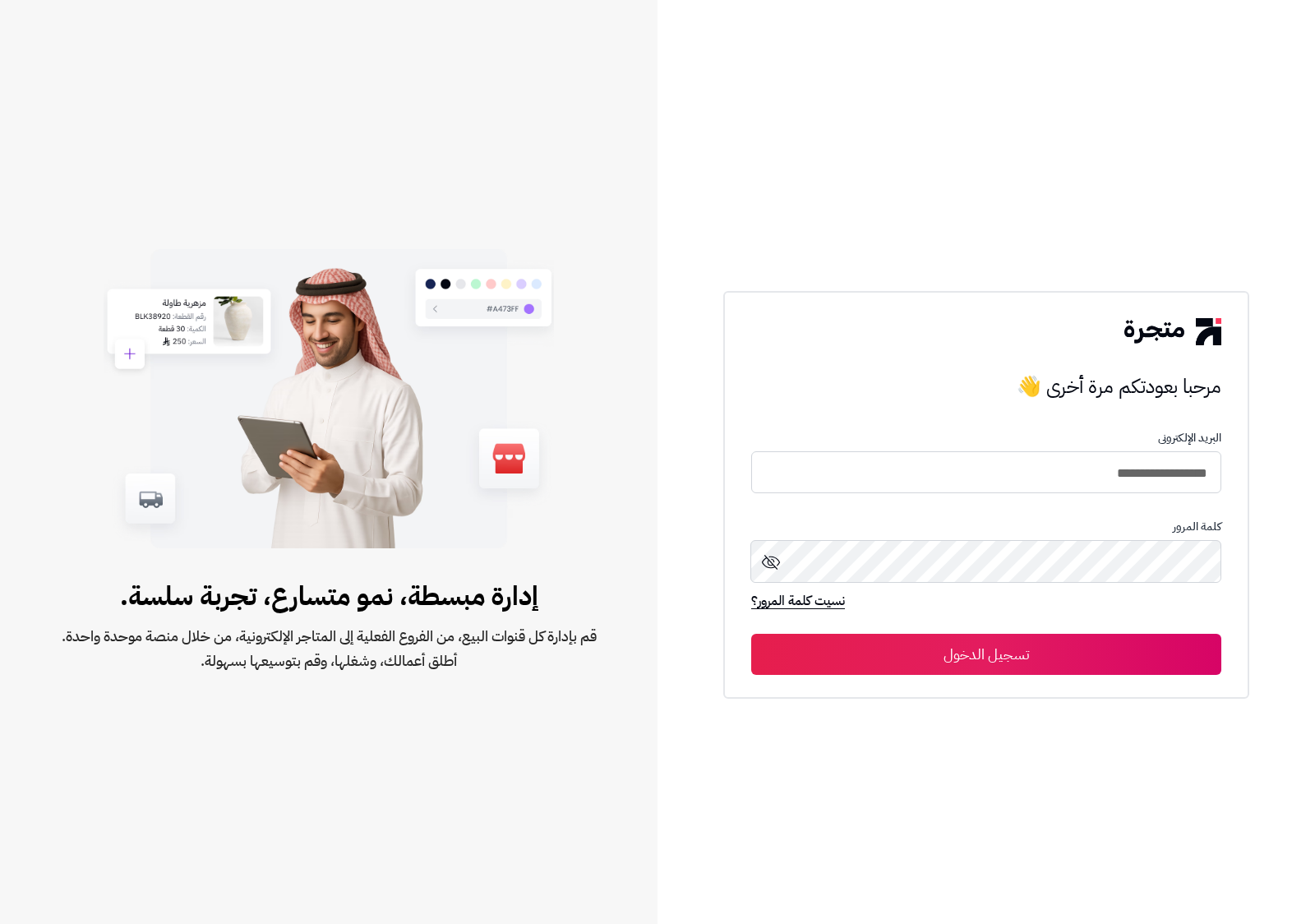
click at [1019, 671] on button "تسجيل الدخول" at bounding box center [986, 655] width 470 height 41
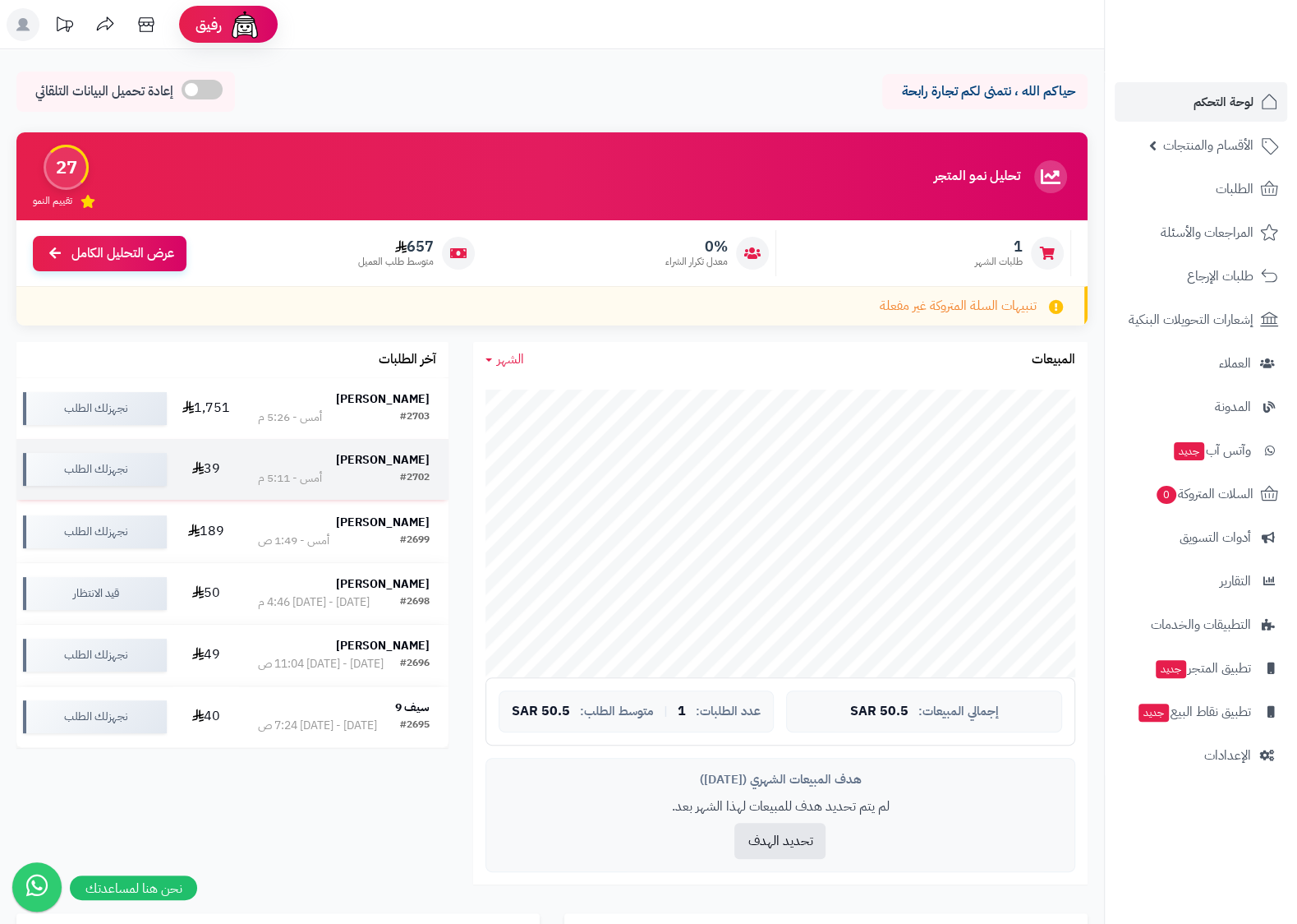
click at [389, 464] on strong "Walid Haikal" at bounding box center [383, 460] width 94 height 17
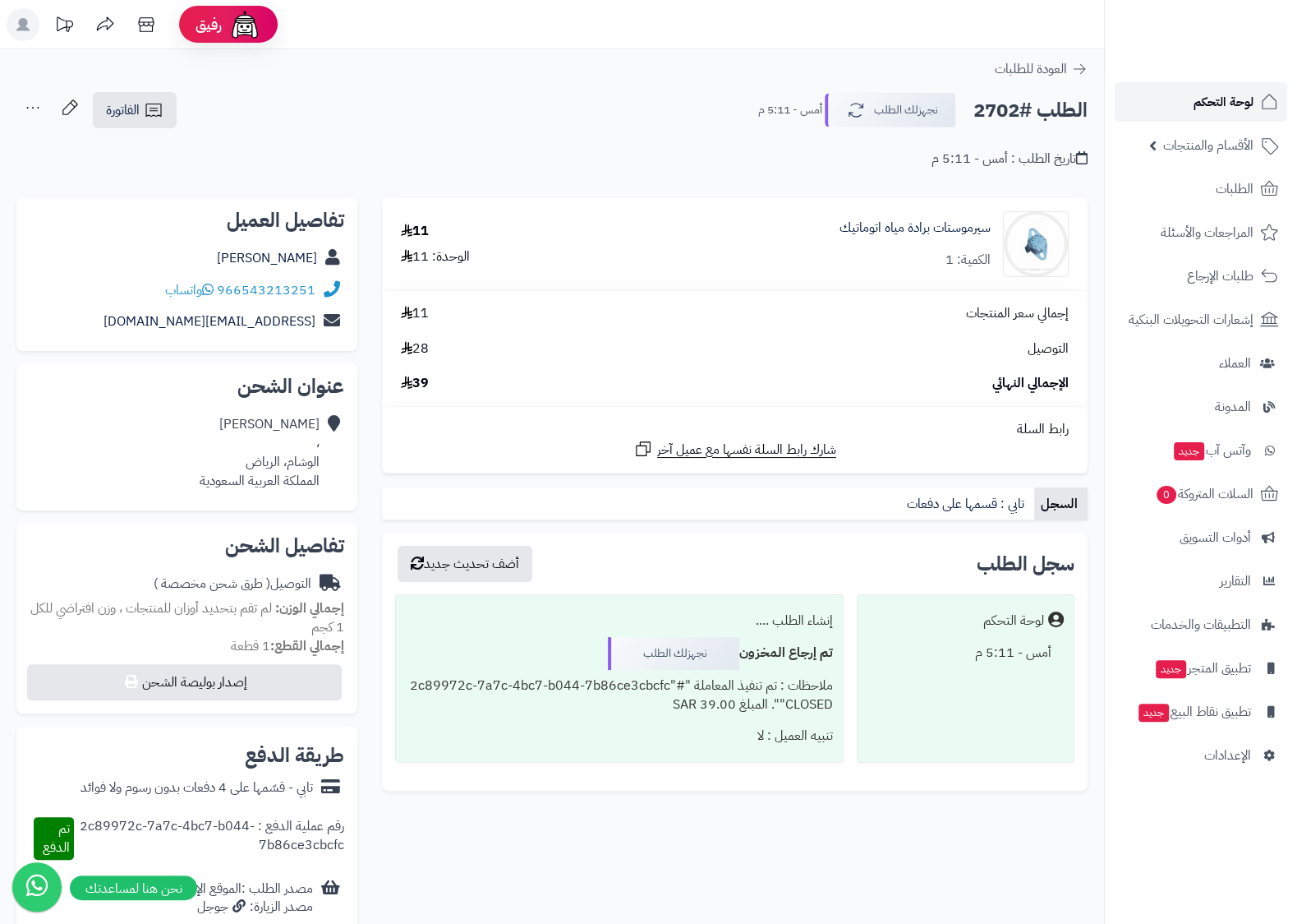
click at [1245, 95] on span "لوحة التحكم" at bounding box center [1224, 101] width 60 height 23
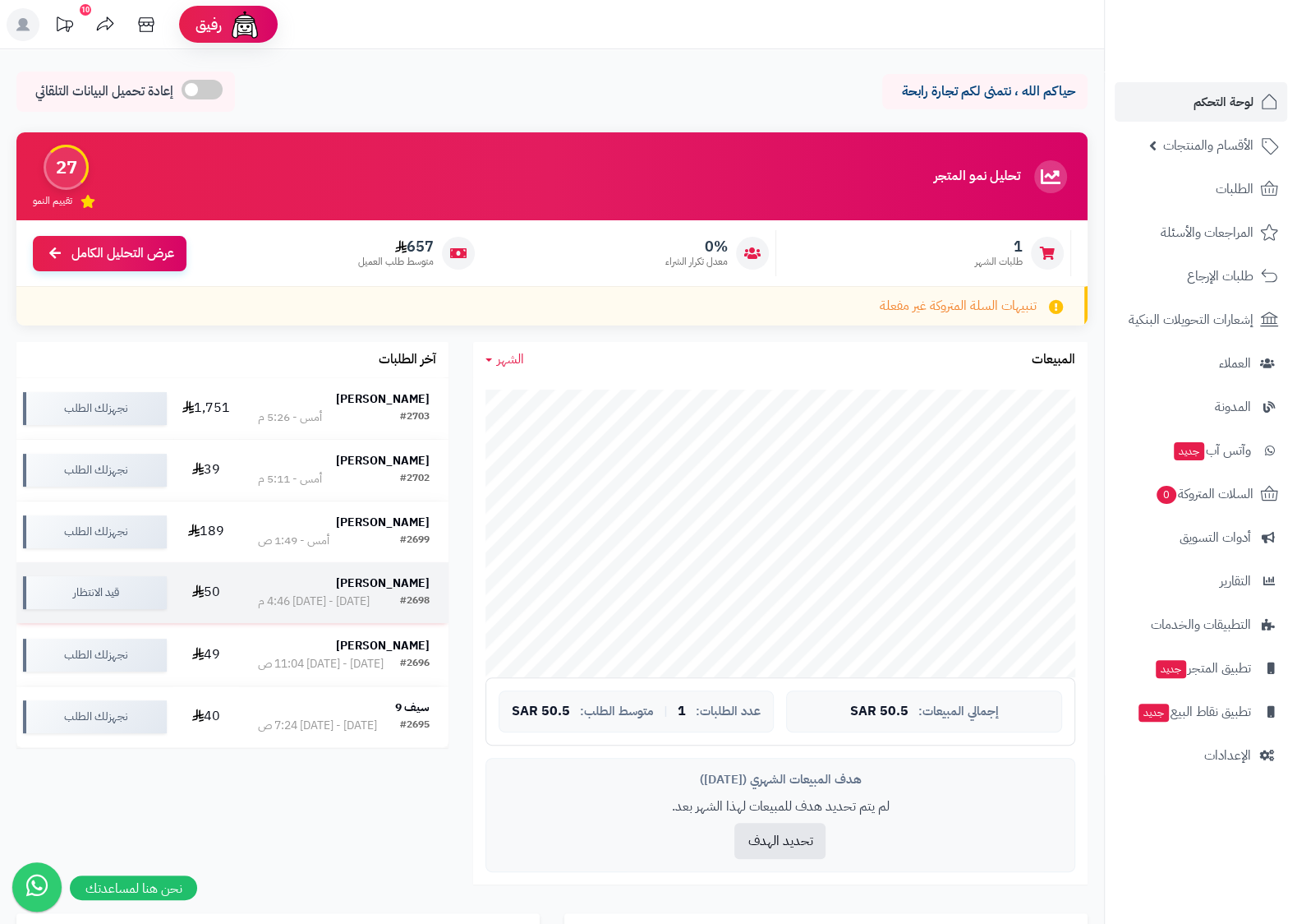
click at [397, 579] on td "Sara Hssan #2698 الجمعة - ٨ أغسطس ٢٠٢٥ - 4:46 م" at bounding box center [344, 592] width 209 height 61
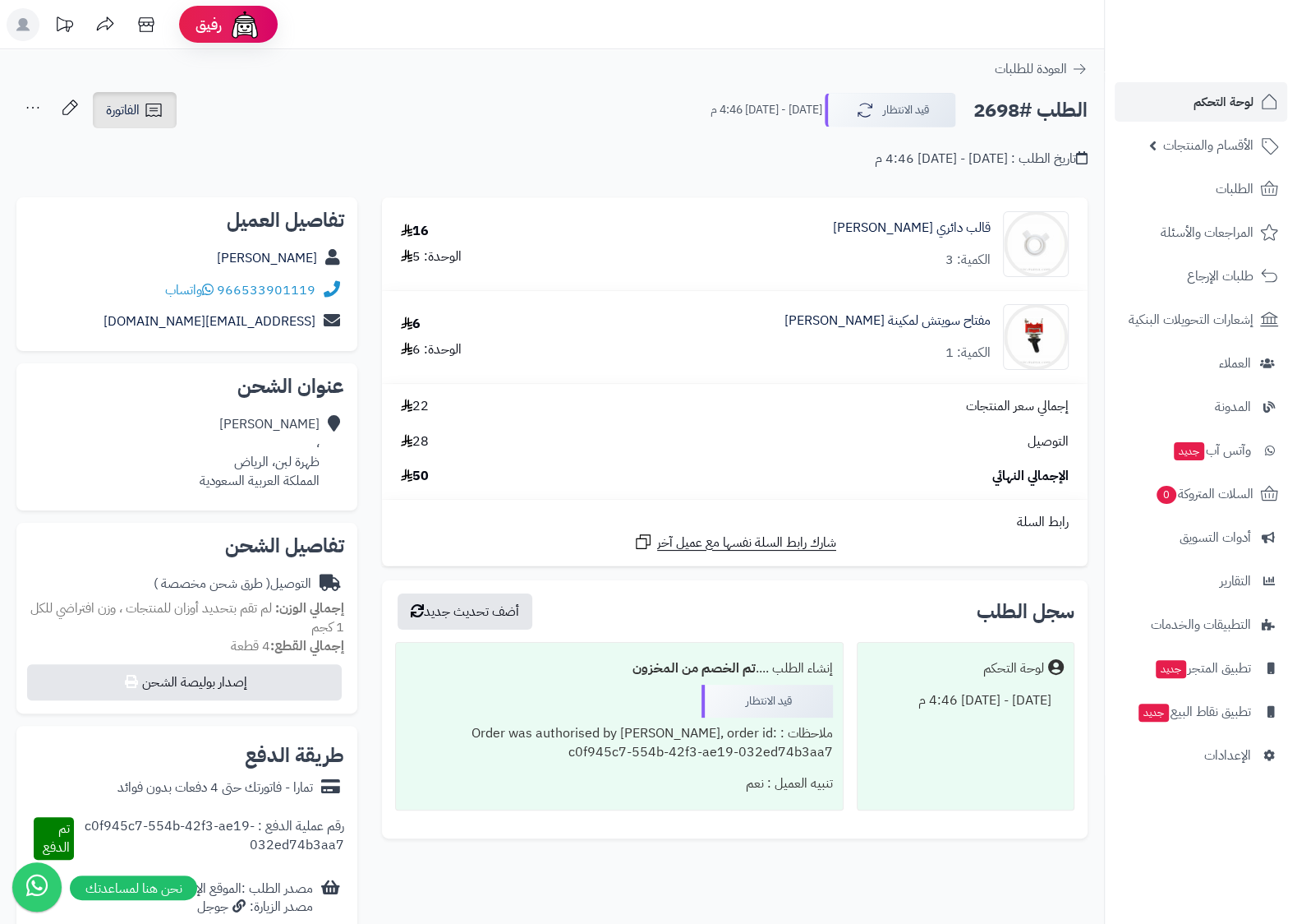
click at [111, 110] on span "الفاتورة" at bounding box center [123, 110] width 33 height 20
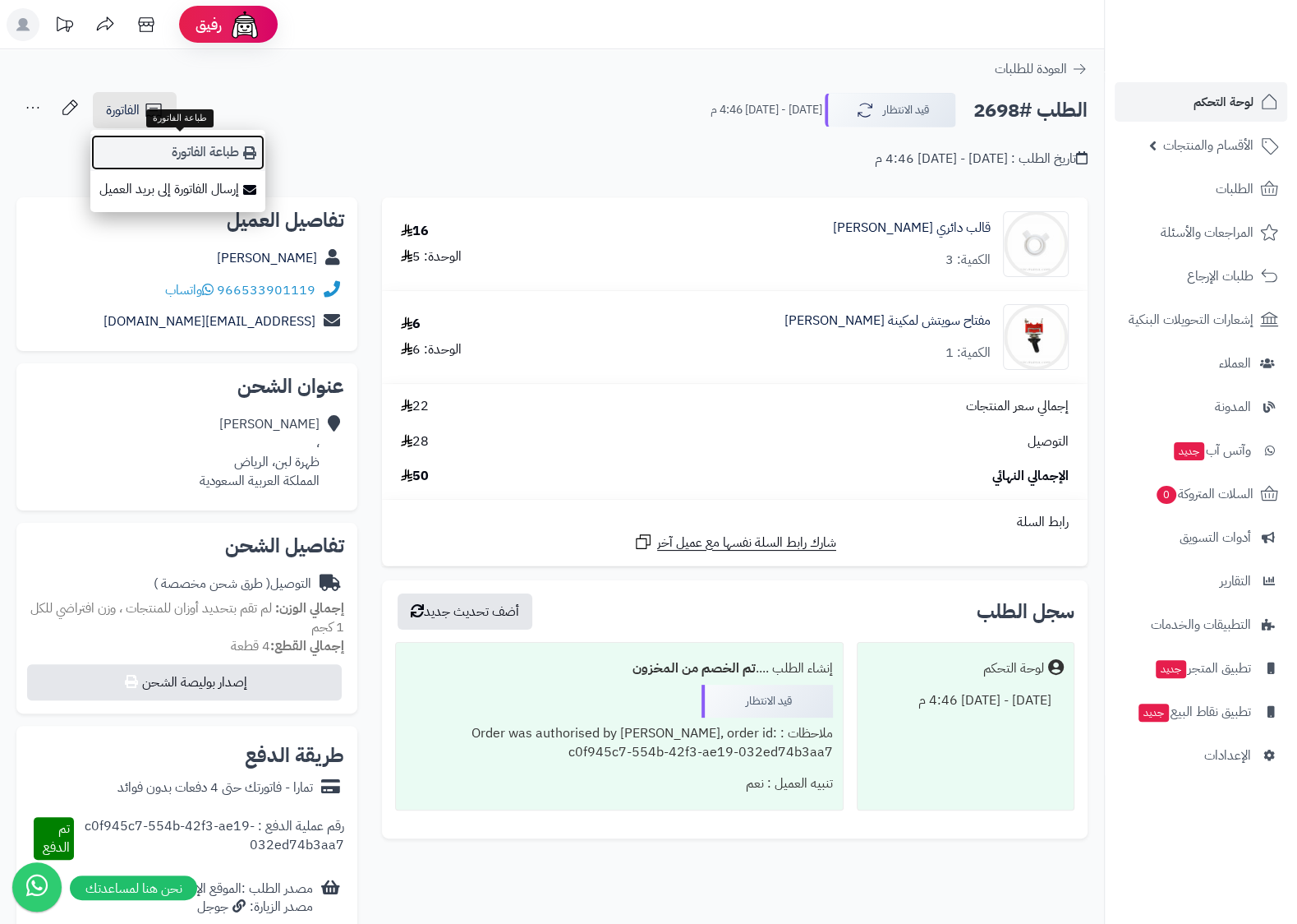
click at [200, 146] on link "طباعة الفاتورة" at bounding box center [178, 152] width 175 height 37
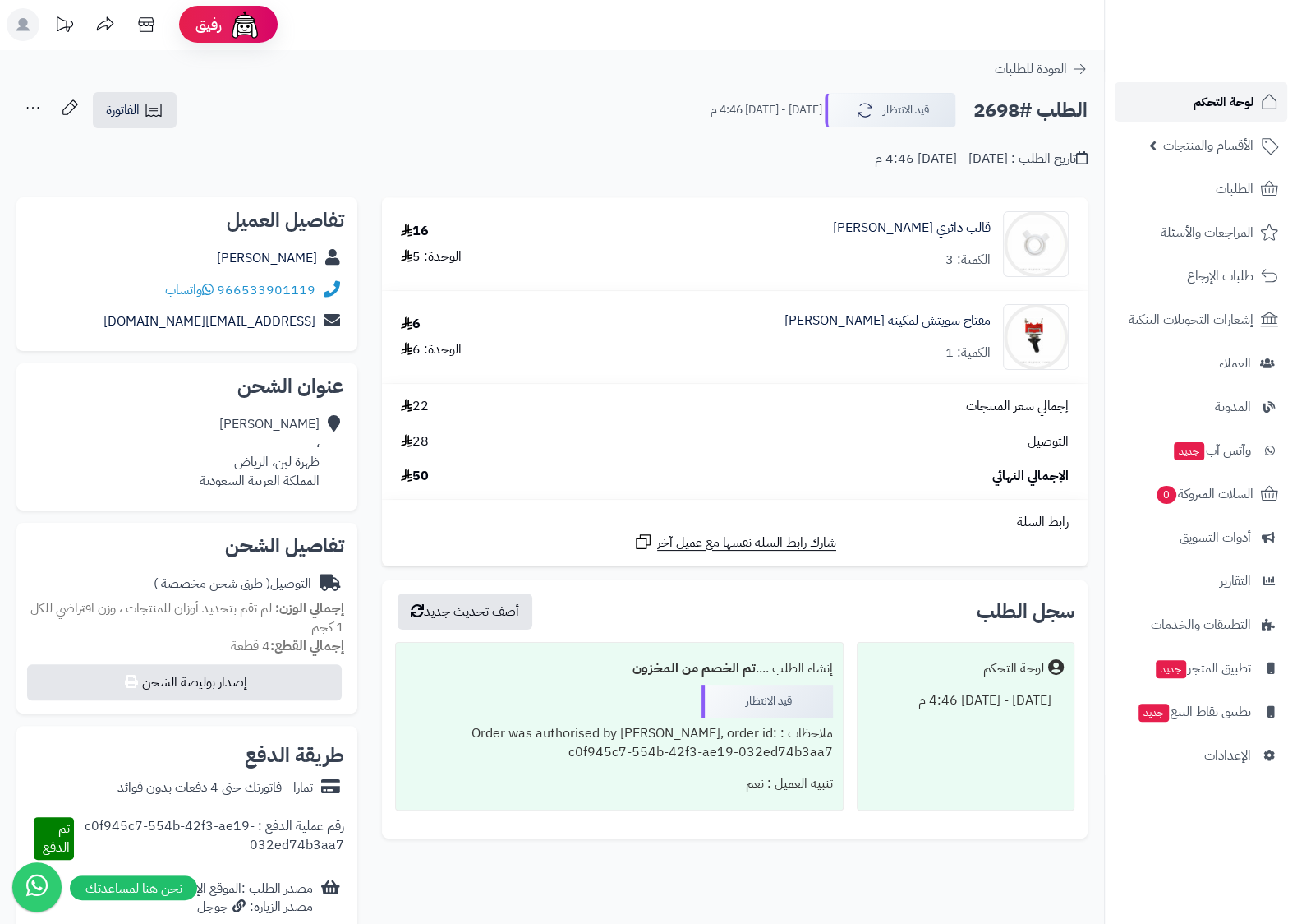
click at [1240, 103] on span "لوحة التحكم" at bounding box center [1224, 101] width 60 height 23
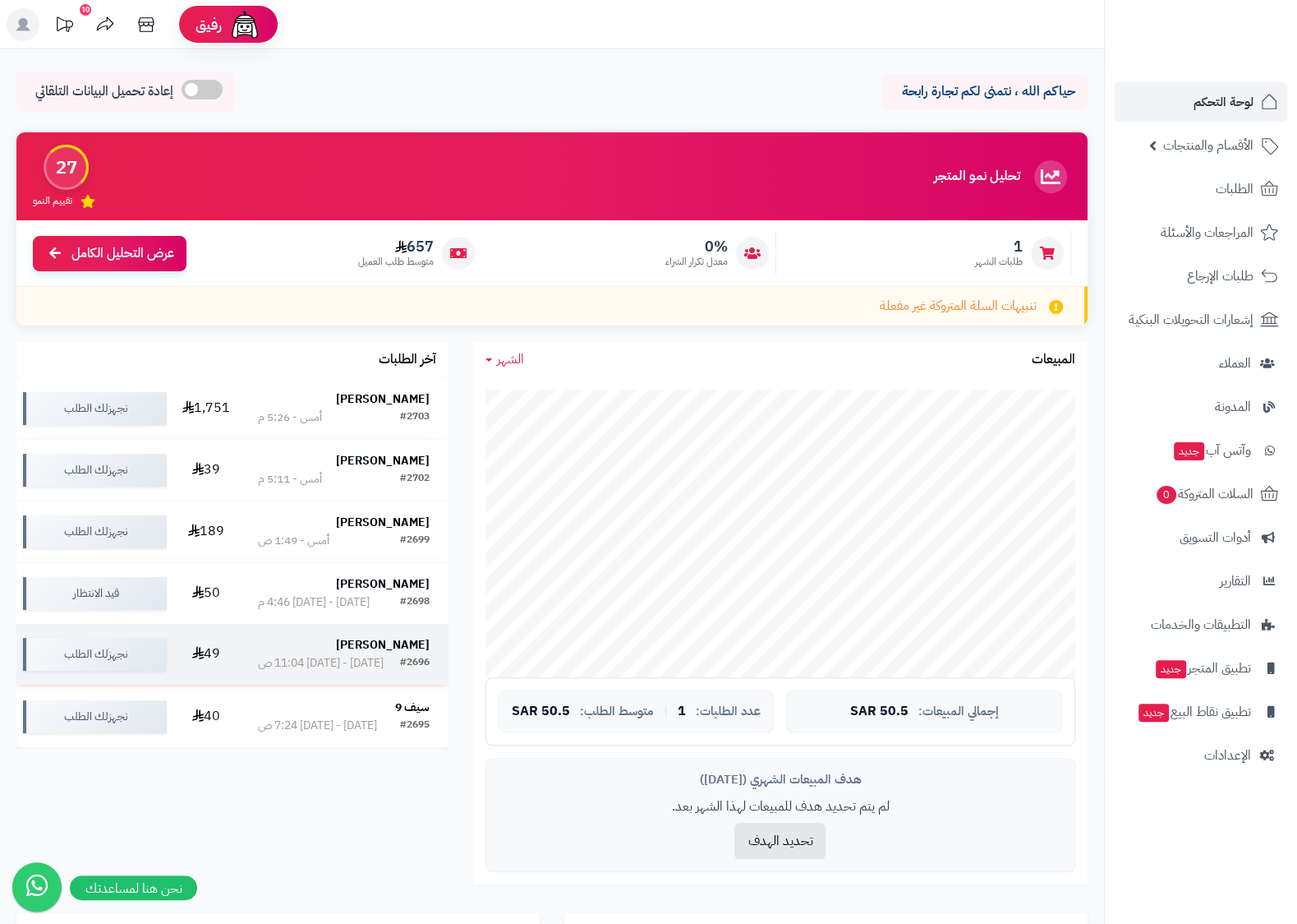
click at [283, 672] on div "[DATE] - [DATE] 11:04 ص" at bounding box center [321, 662] width 126 height 16
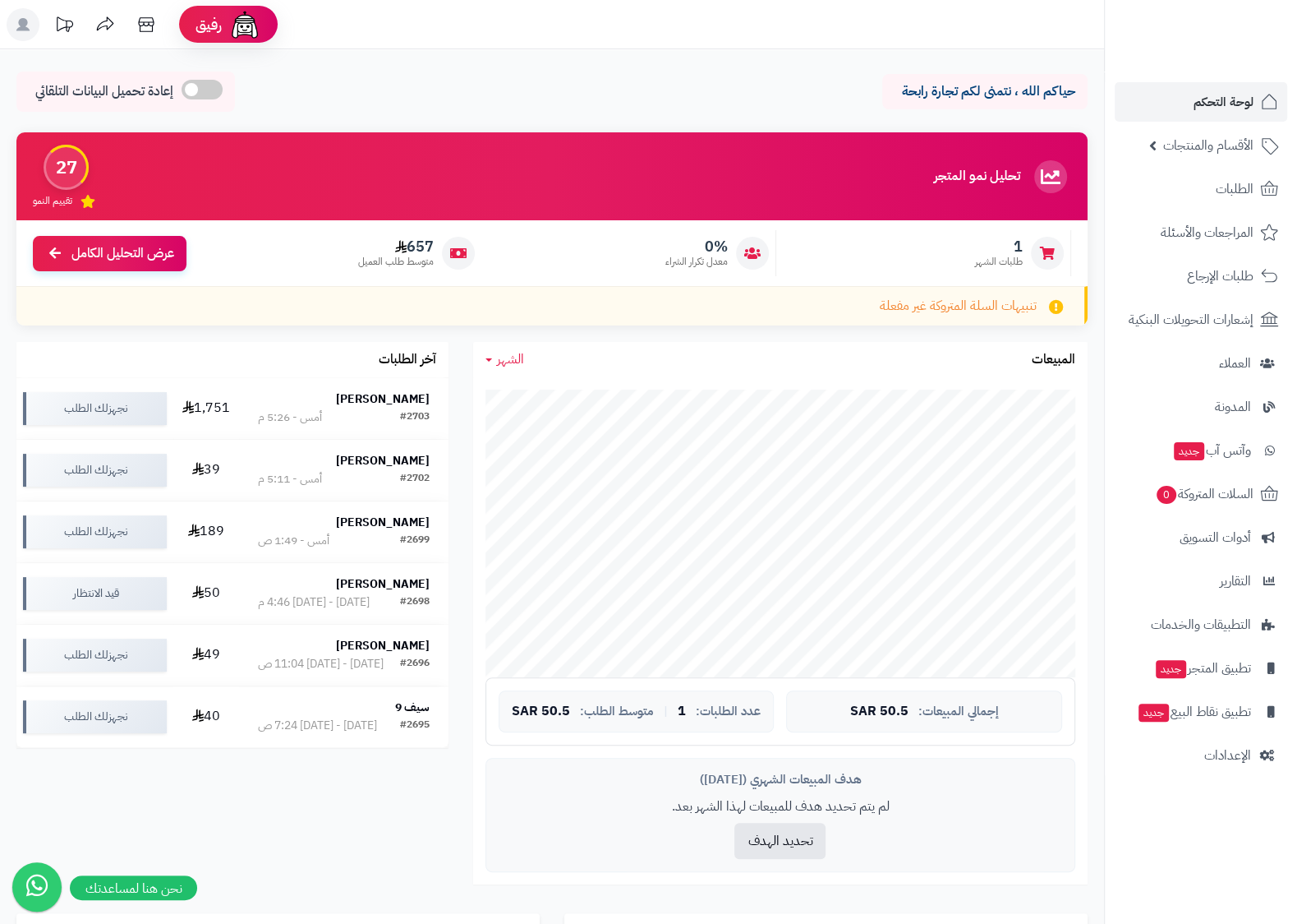
click at [362, 734] on div "الجمعة - ٨ أغسطس ٢٠٢٥ - 7:24 ص" at bounding box center [317, 725] width 119 height 16
click at [395, 461] on strong "[PERSON_NAME]" at bounding box center [383, 460] width 94 height 17
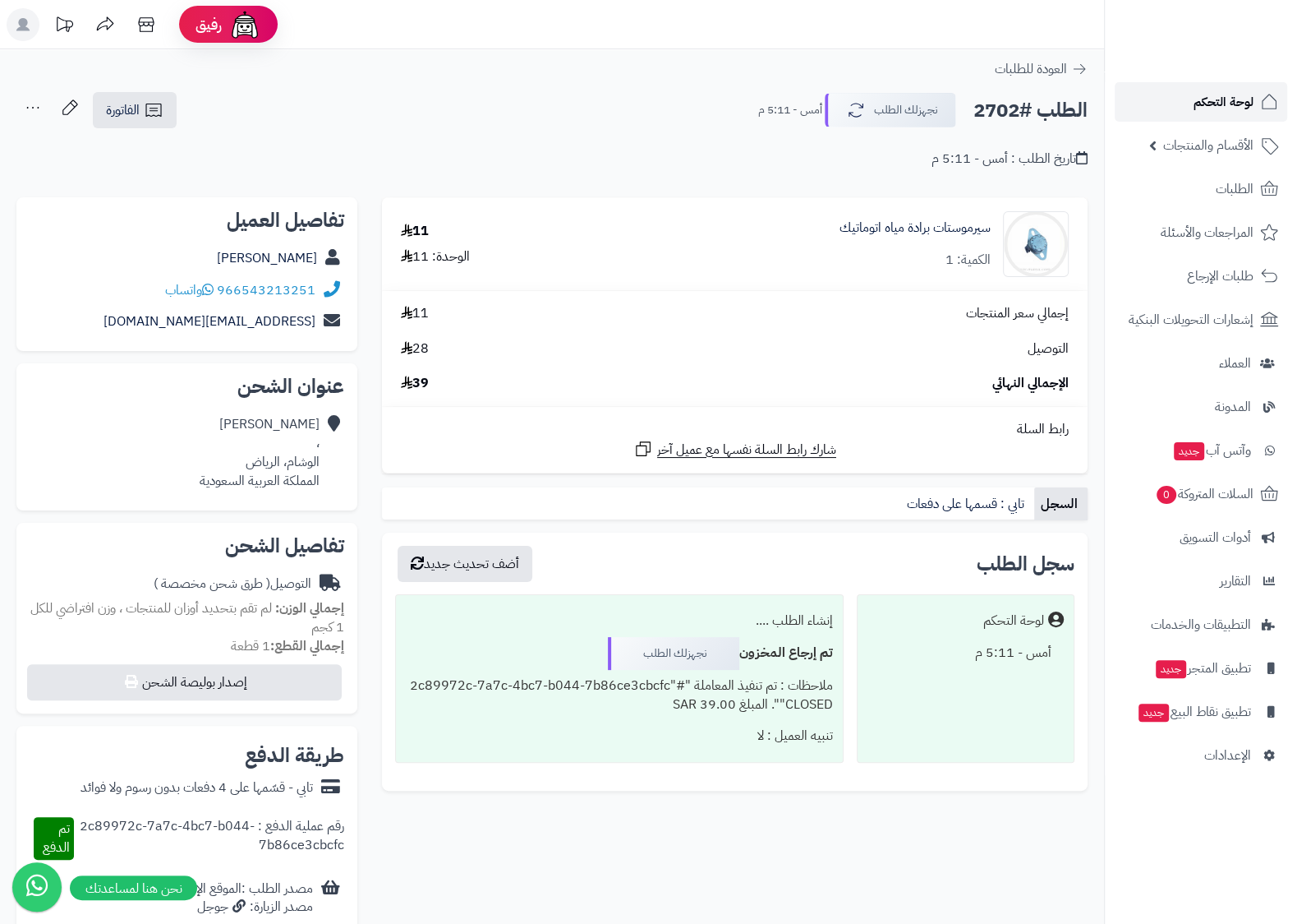
click at [1243, 103] on span "لوحة التحكم" at bounding box center [1224, 101] width 60 height 23
